Goal: Transaction & Acquisition: Purchase product/service

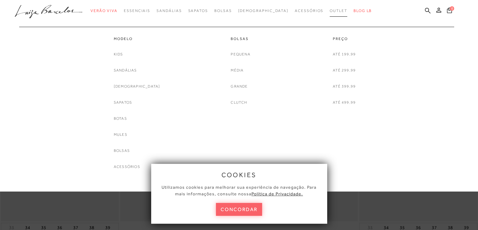
click at [330, 10] on span "Outlet" at bounding box center [339, 10] width 18 height 4
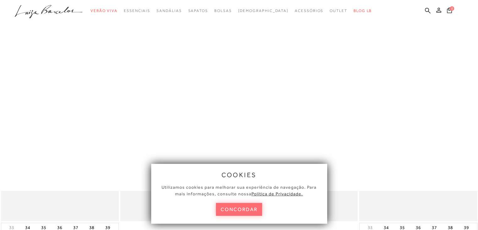
click at [245, 205] on button "concordar" at bounding box center [239, 209] width 47 height 13
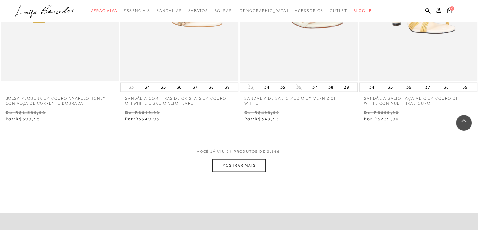
scroll to position [1265, 0]
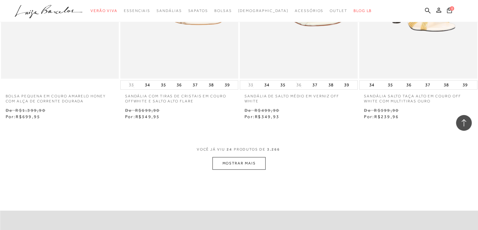
click at [256, 168] on button "MOSTRAR MAIS" at bounding box center [239, 163] width 53 height 12
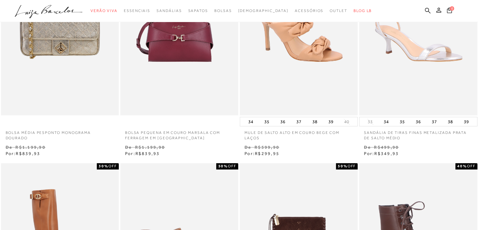
scroll to position [42, 0]
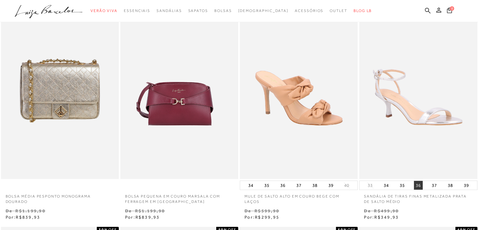
click at [418, 184] on button "36" at bounding box center [418, 185] width 9 height 9
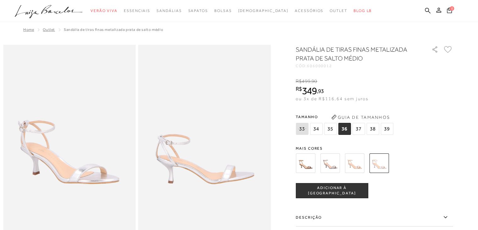
click at [350, 186] on button "ADICIONAR À [GEOGRAPHIC_DATA]" at bounding box center [332, 190] width 72 height 15
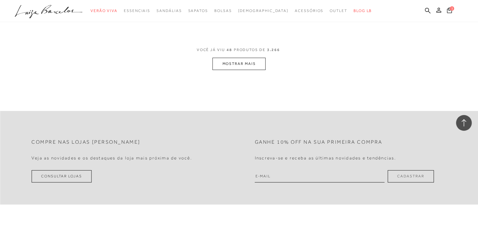
scroll to position [2684, 0]
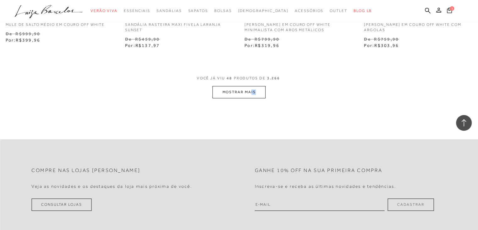
drag, startPoint x: 254, startPoint y: 98, endPoint x: 252, endPoint y: 95, distance: 4.1
click at [252, 95] on button "MOSTRAR MAIS" at bounding box center [239, 92] width 53 height 12
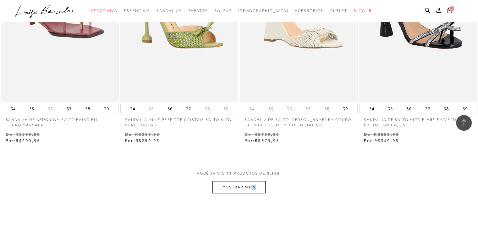
scroll to position [3946, 0]
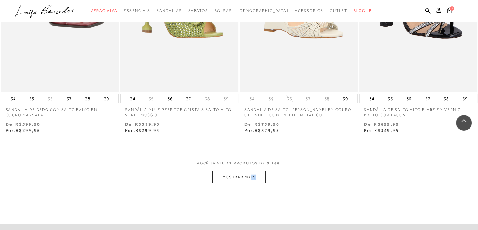
click at [237, 179] on button "MOSTRAR MAIS" at bounding box center [239, 177] width 53 height 12
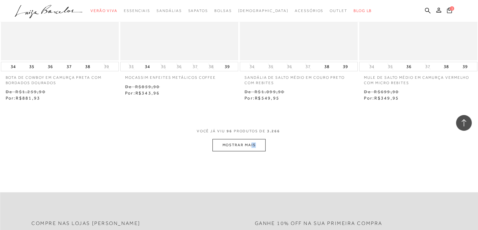
scroll to position [5388, 0]
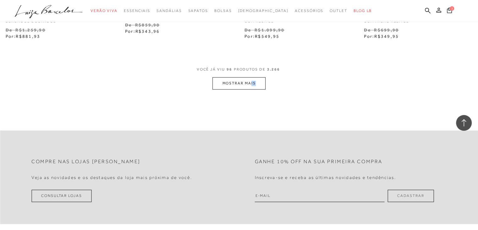
click at [230, 84] on button "MOSTRAR MAIS" at bounding box center [239, 83] width 53 height 12
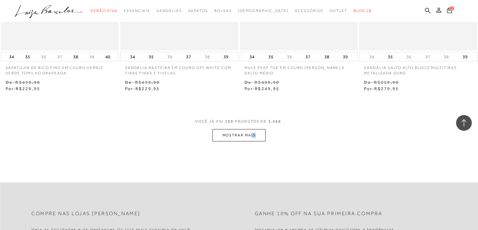
scroll to position [6695, 0]
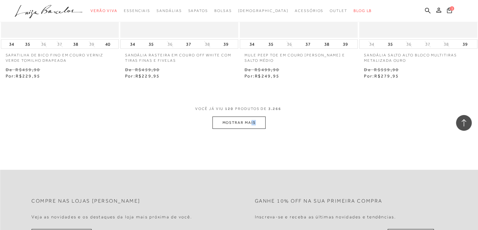
click at [249, 119] on button "MOSTRAR MAIS" at bounding box center [239, 122] width 53 height 12
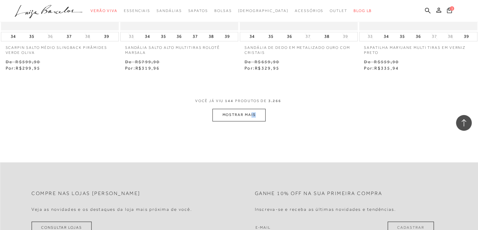
scroll to position [8054, 0]
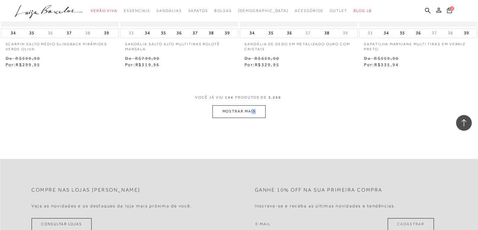
click at [223, 105] on button "MOSTRAR MAIS" at bounding box center [239, 111] width 53 height 12
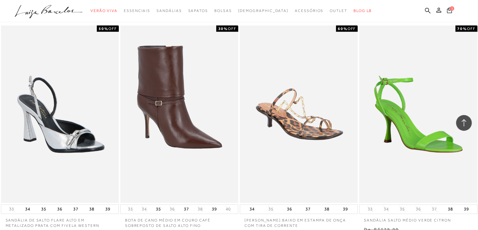
scroll to position [9438, 0]
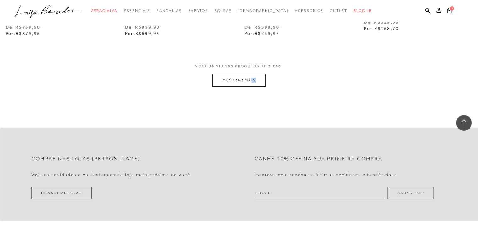
click at [229, 75] on button "MOSTRAR MAIS" at bounding box center [239, 80] width 53 height 12
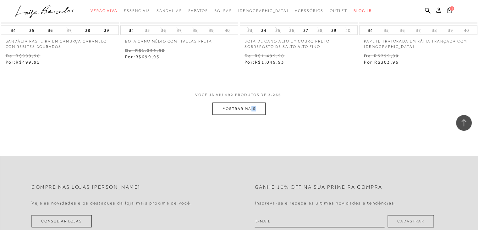
scroll to position [10757, 0]
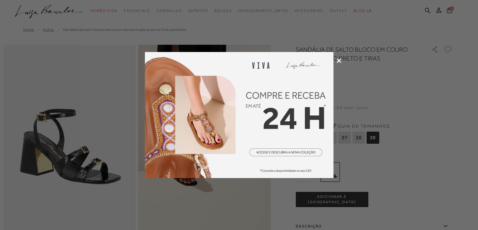
click at [340, 59] on icon at bounding box center [339, 60] width 5 height 5
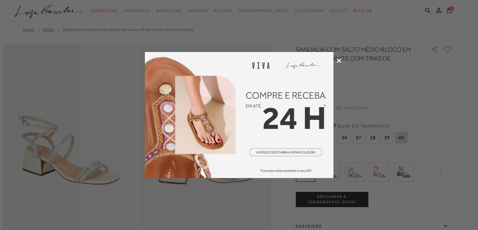
click at [338, 61] on icon at bounding box center [339, 60] width 5 height 5
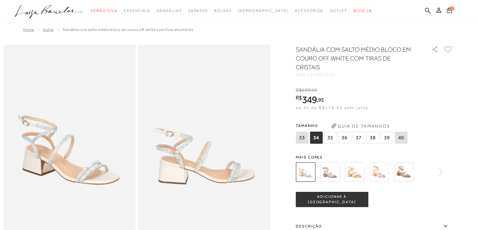
click at [337, 174] on img at bounding box center [329, 171] width 19 height 19
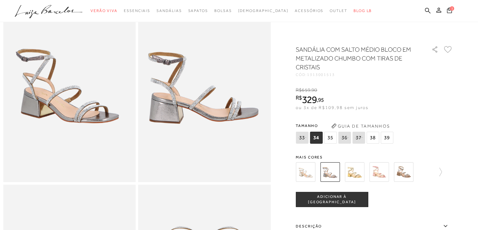
click at [345, 137] on icon at bounding box center [344, 137] width 9 height 8
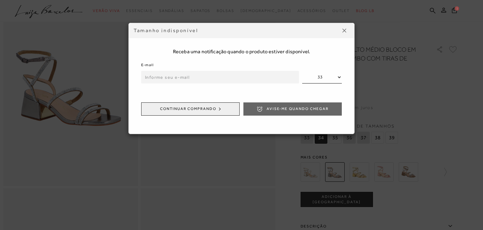
click at [342, 29] on img at bounding box center [344, 31] width 4 height 4
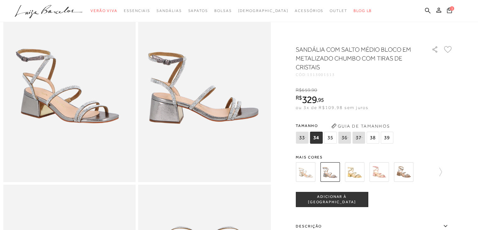
click at [304, 172] on img at bounding box center [305, 171] width 19 height 19
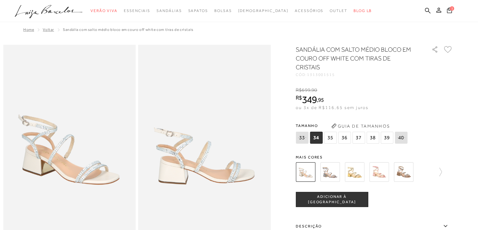
click at [409, 170] on img at bounding box center [403, 171] width 19 height 19
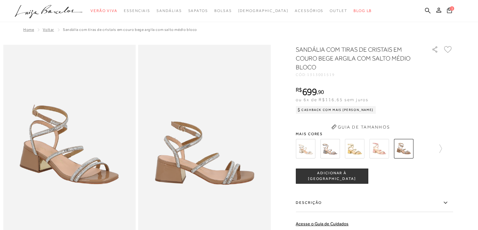
click at [309, 119] on div "SANDÁLIA COM TIRAS DE CRISTAIS EM COURO BEGE ARGILA COM SALTO MÉDIO BLOCO CÓD: …" at bounding box center [374, 177] width 157 height 264
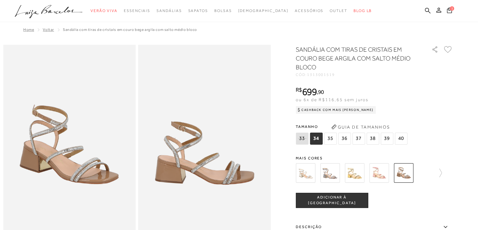
click at [307, 174] on img at bounding box center [305, 172] width 19 height 19
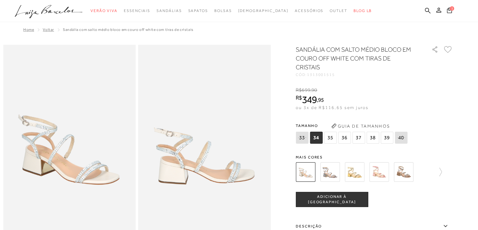
click at [334, 171] on img at bounding box center [329, 171] width 19 height 19
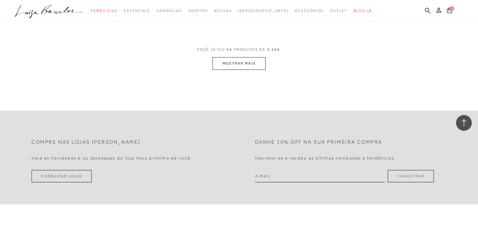
scroll to position [1366, 0]
click at [251, 58] on button "MOSTRAR MAIS" at bounding box center [239, 62] width 53 height 12
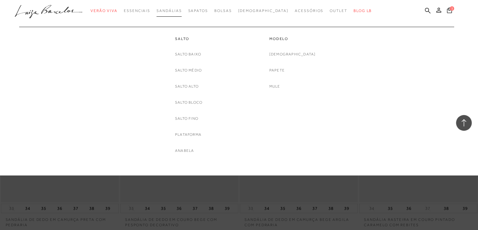
click at [182, 10] on span "Sandálias" at bounding box center [169, 10] width 25 height 4
click at [186, 71] on link "Salto Médio" at bounding box center [188, 70] width 27 height 7
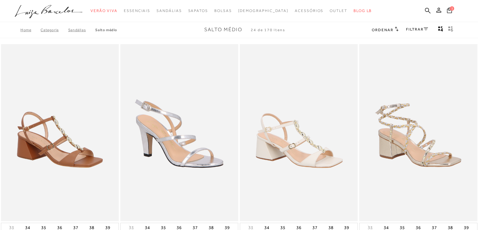
click at [425, 29] on icon at bounding box center [426, 28] width 4 height 3
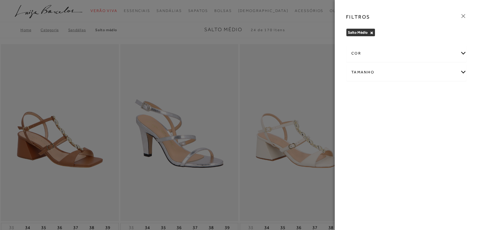
click at [465, 73] on div "Tamanho" at bounding box center [407, 72] width 120 height 17
click at [412, 97] on label "36" at bounding box center [411, 93] width 14 height 14
click at [409, 97] on input "36" at bounding box center [406, 93] width 6 height 6
checkbox input "true"
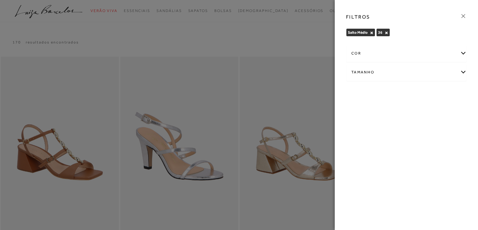
click at [463, 15] on icon at bounding box center [463, 16] width 7 height 7
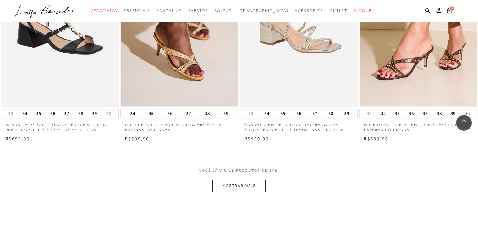
scroll to position [546, 0]
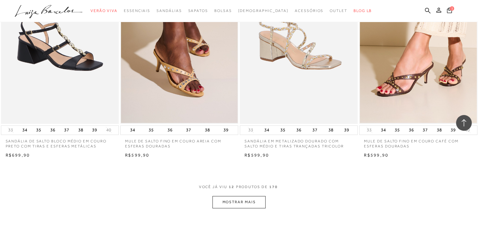
click at [239, 200] on button "MOSTRAR MAIS" at bounding box center [239, 202] width 53 height 12
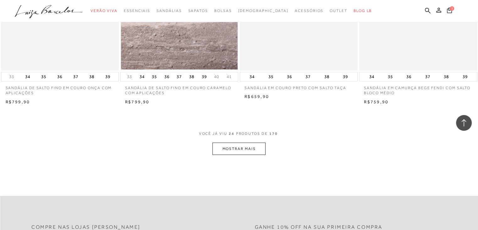
scroll to position [1284, 0]
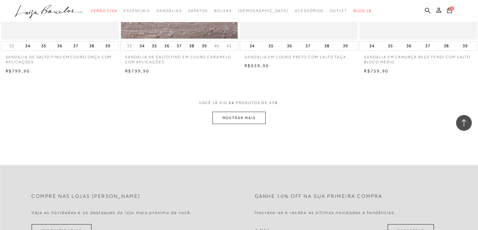
click at [241, 121] on button "MOSTRAR MAIS" at bounding box center [239, 118] width 53 height 12
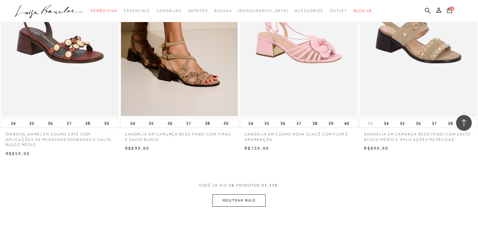
scroll to position [1871, 0]
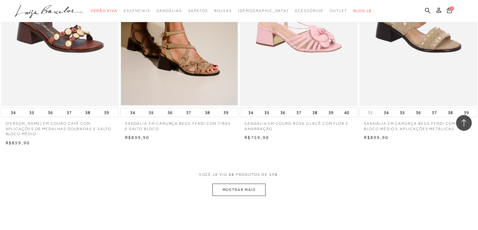
click at [232, 183] on button "MOSTRAR MAIS" at bounding box center [239, 189] width 53 height 12
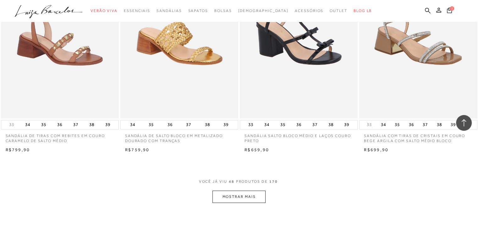
scroll to position [2551, 0]
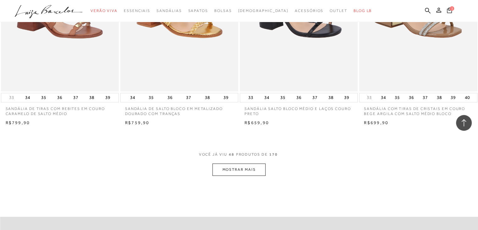
click at [233, 163] on button "MOSTRAR MAIS" at bounding box center [239, 169] width 53 height 12
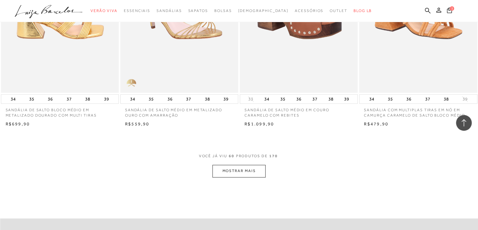
scroll to position [3205, 0]
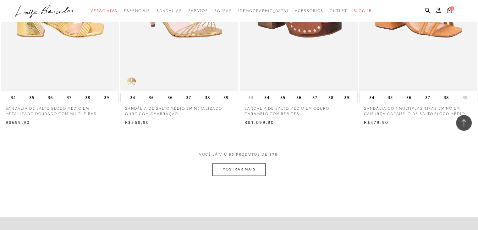
click at [233, 163] on button "MOSTRAR MAIS" at bounding box center [239, 169] width 53 height 12
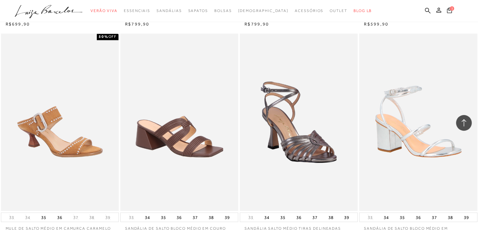
scroll to position [3519, 0]
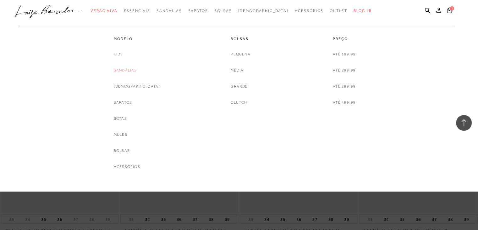
click at [137, 71] on link "Sandálias" at bounding box center [125, 70] width 23 height 7
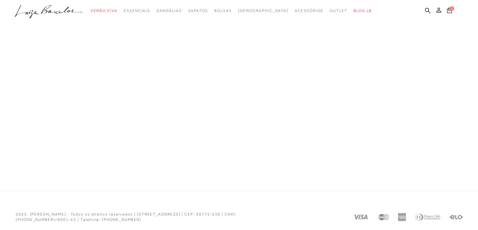
scroll to position [338, 0]
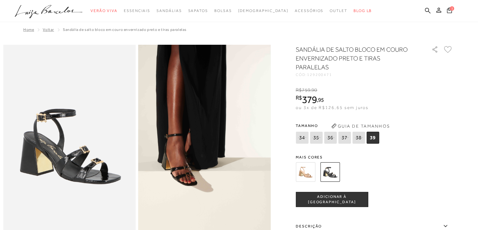
click at [315, 166] on img at bounding box center [305, 171] width 19 height 19
click at [309, 172] on img at bounding box center [305, 171] width 19 height 19
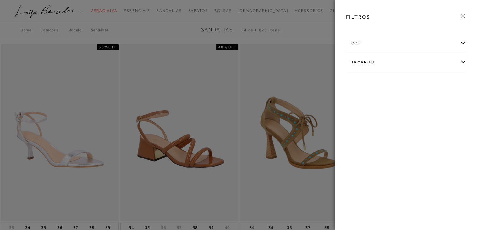
click at [463, 64] on div "Tamanho" at bounding box center [407, 62] width 120 height 17
click at [361, 108] on link "Ver mais..." at bounding box center [363, 109] width 17 height 5
click at [379, 116] on span "36" at bounding box center [379, 115] width 9 height 5
click at [379, 116] on input "36" at bounding box center [377, 117] width 6 height 6
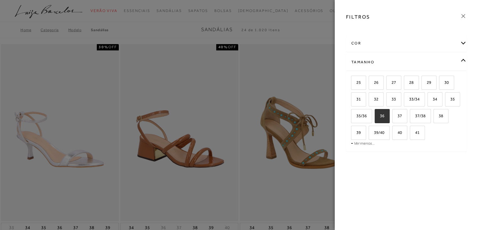
checkbox input "true"
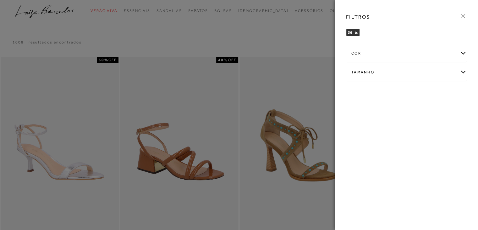
click at [461, 15] on icon at bounding box center [463, 16] width 7 height 7
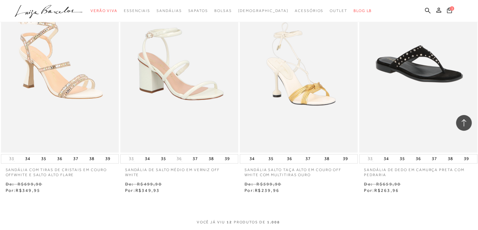
scroll to position [629, 0]
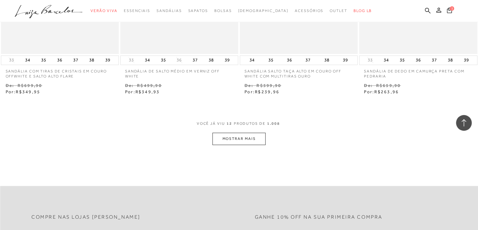
click at [233, 135] on button "MOSTRAR MAIS" at bounding box center [239, 138] width 53 height 12
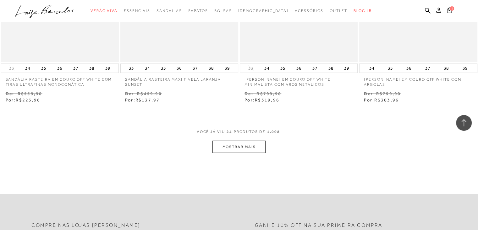
scroll to position [1296, 0]
click at [234, 141] on button "MOSTRAR MAIS" at bounding box center [239, 145] width 53 height 12
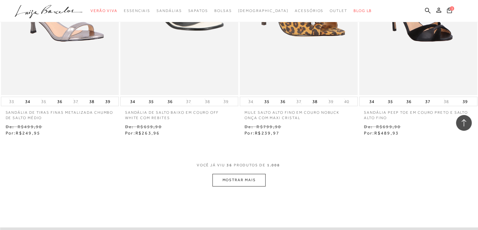
scroll to position [1975, 0]
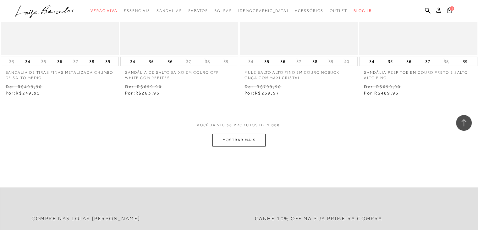
click at [234, 141] on button "MOSTRAR MAIS" at bounding box center [239, 140] width 53 height 12
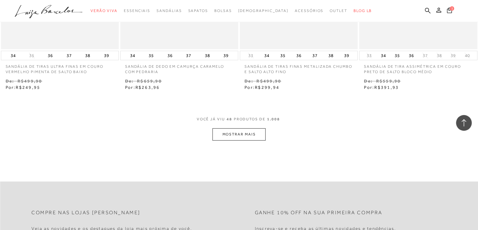
scroll to position [2679, 0]
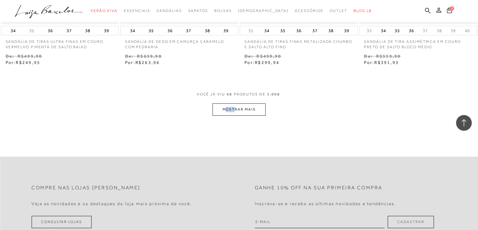
drag, startPoint x: 236, startPoint y: 135, endPoint x: 226, endPoint y: 103, distance: 32.9
click at [226, 103] on button "MOSTRAR MAIS" at bounding box center [239, 109] width 53 height 12
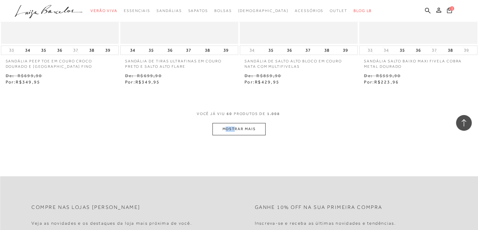
scroll to position [3359, 0]
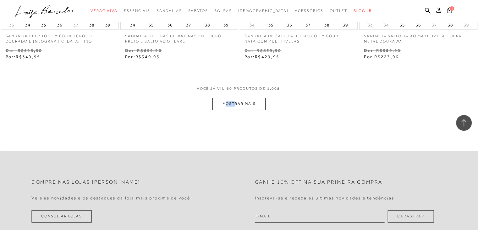
click at [245, 103] on button "MOSTRAR MAIS" at bounding box center [239, 103] width 53 height 12
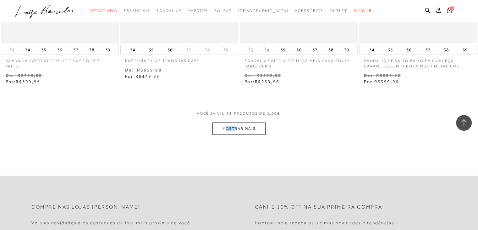
scroll to position [4025, 0]
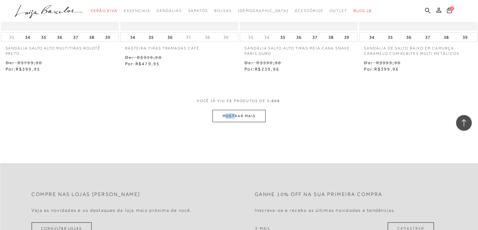
click at [250, 110] on button "MOSTRAR MAIS" at bounding box center [239, 116] width 53 height 12
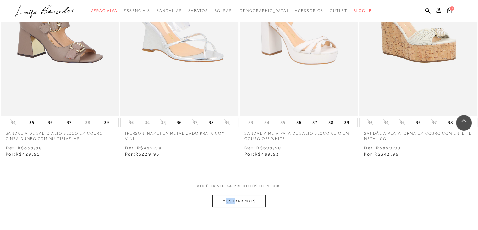
scroll to position [4615, 0]
click at [254, 194] on button "MOSTRAR MAIS" at bounding box center [239, 200] width 53 height 12
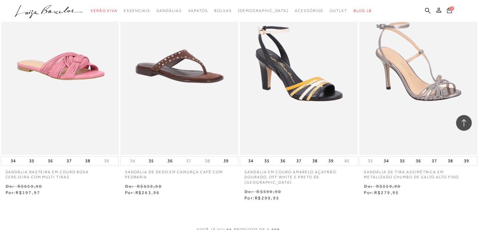
scroll to position [5332, 0]
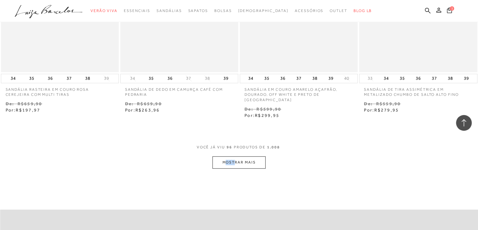
click at [246, 156] on button "MOSTRAR MAIS" at bounding box center [239, 162] width 53 height 12
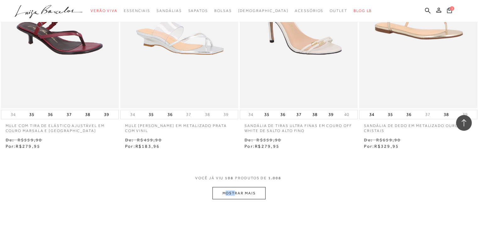
scroll to position [6024, 0]
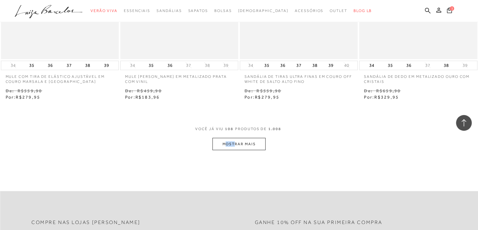
click at [245, 138] on button "MOSTRAR MAIS" at bounding box center [239, 144] width 53 height 12
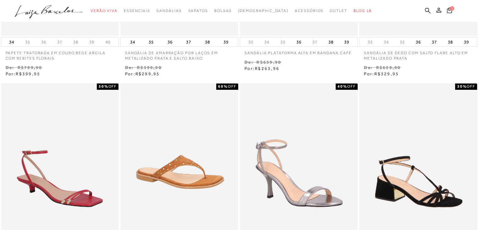
scroll to position [0, 0]
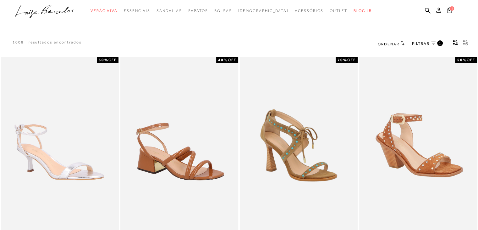
click at [427, 40] on div "FILTRAR 1" at bounding box center [427, 44] width 31 height 8
click at [426, 45] on span "FILTRAR" at bounding box center [421, 43] width 18 height 5
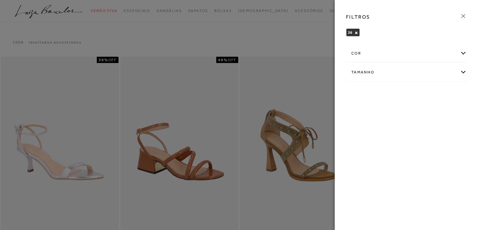
click at [464, 51] on div "cor" at bounding box center [407, 53] width 120 height 17
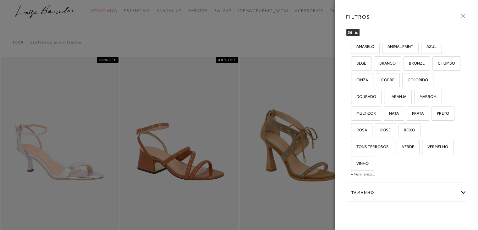
scroll to position [28, 0]
click at [432, 119] on label "PRETO" at bounding box center [443, 113] width 22 height 14
click at [431, 116] on input "PRETO" at bounding box center [434, 113] width 6 height 6
checkbox input "true"
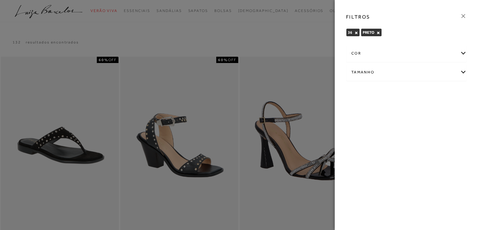
click at [460, 54] on div "cor" at bounding box center [407, 53] width 120 height 17
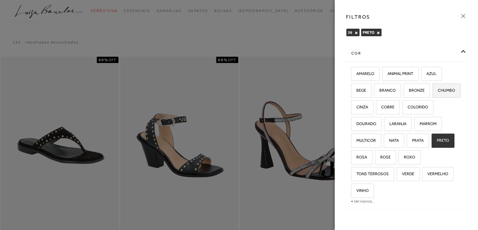
click at [433, 97] on label "CHUMBO" at bounding box center [446, 91] width 27 height 14
click at [432, 94] on input "CHUMBO" at bounding box center [435, 91] width 6 height 6
checkbox input "true"
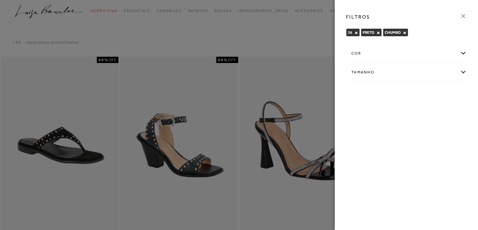
click at [464, 52] on div "cor" at bounding box center [407, 53] width 120 height 17
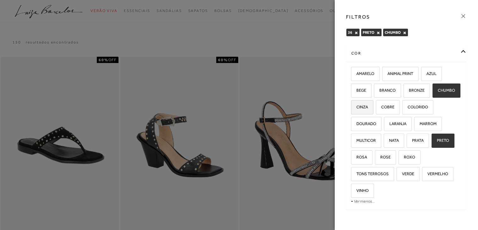
click at [368, 104] on span "CINZA" at bounding box center [360, 106] width 16 height 5
click at [357, 105] on input "CINZA" at bounding box center [353, 108] width 6 height 6
checkbox input "true"
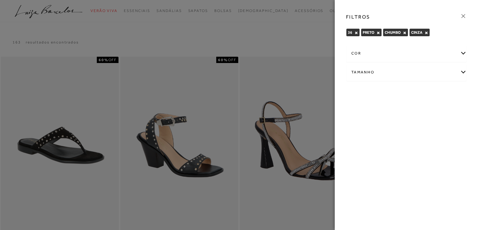
click at [464, 16] on icon at bounding box center [464, 16] width 4 height 4
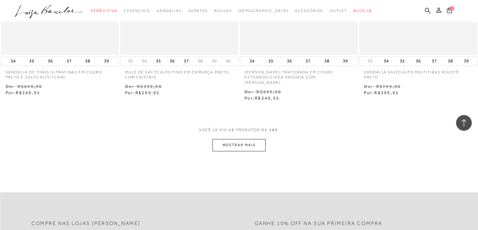
scroll to position [629, 0]
click at [255, 138] on button "MOSTRAR MAIS" at bounding box center [239, 144] width 53 height 12
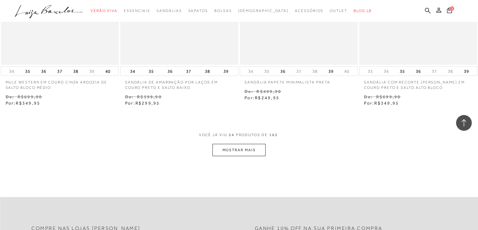
scroll to position [1308, 0]
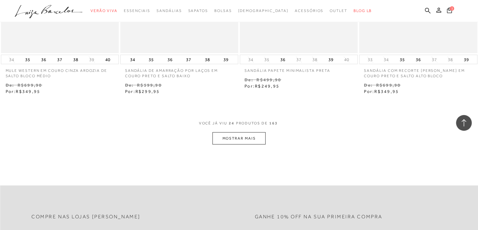
click at [255, 136] on button "MOSTRAR MAIS" at bounding box center [239, 138] width 53 height 12
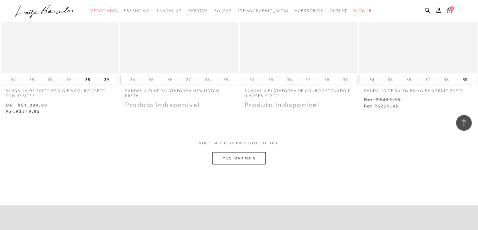
scroll to position [1962, 0]
click at [237, 152] on button "MOSTRAR MAIS" at bounding box center [239, 158] width 53 height 12
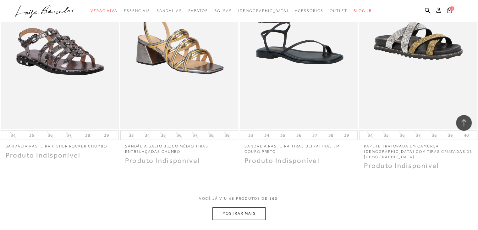
scroll to position [2591, 0]
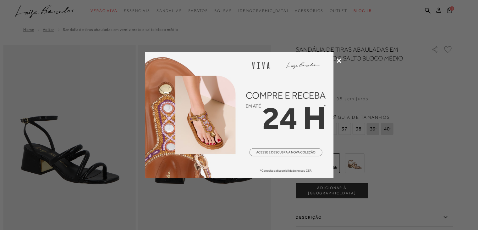
click at [337, 62] on icon at bounding box center [339, 60] width 5 height 5
